Goal: Information Seeking & Learning: Learn about a topic

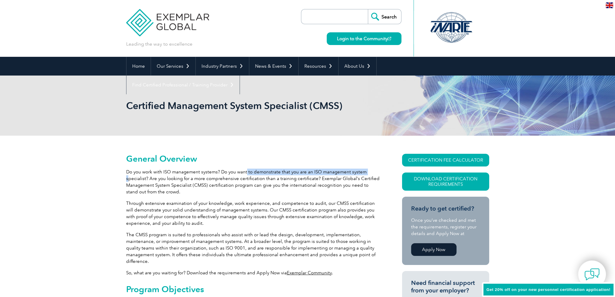
click at [246, 173] on p "Do you work with ISO management systems? Do you want to demonstrate that you ar…" at bounding box center [253, 182] width 254 height 27
click at [245, 173] on p "Do you work with ISO management systems? Do you want to demonstrate that you ar…" at bounding box center [253, 182] width 254 height 27
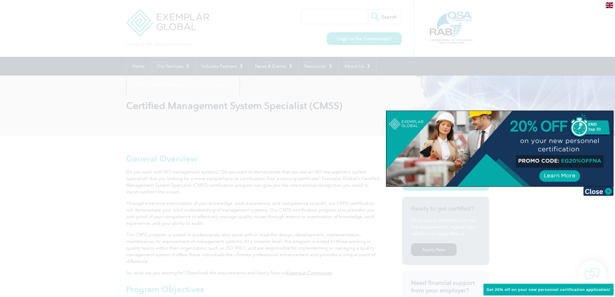
click at [531, 292] on span "Get 20% off on your new personnel certification application!" at bounding box center [549, 290] width 124 height 5
click at [610, 191] on img at bounding box center [598, 191] width 30 height 9
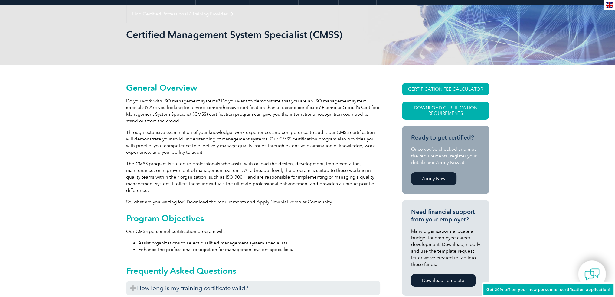
scroll to position [91, 0]
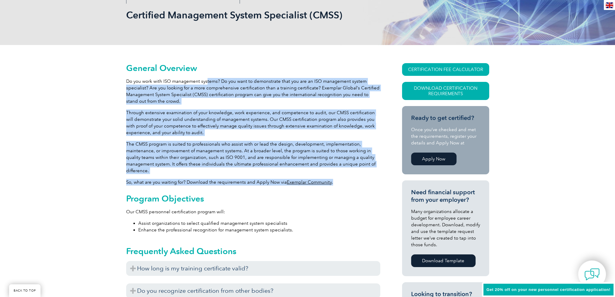
drag, startPoint x: 207, startPoint y: 84, endPoint x: 342, endPoint y: 178, distance: 164.1
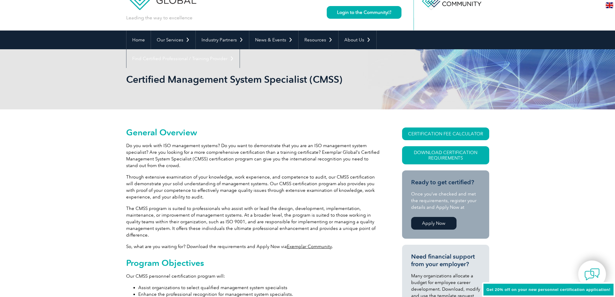
scroll to position [0, 0]
